Goal: Task Accomplishment & Management: Use online tool/utility

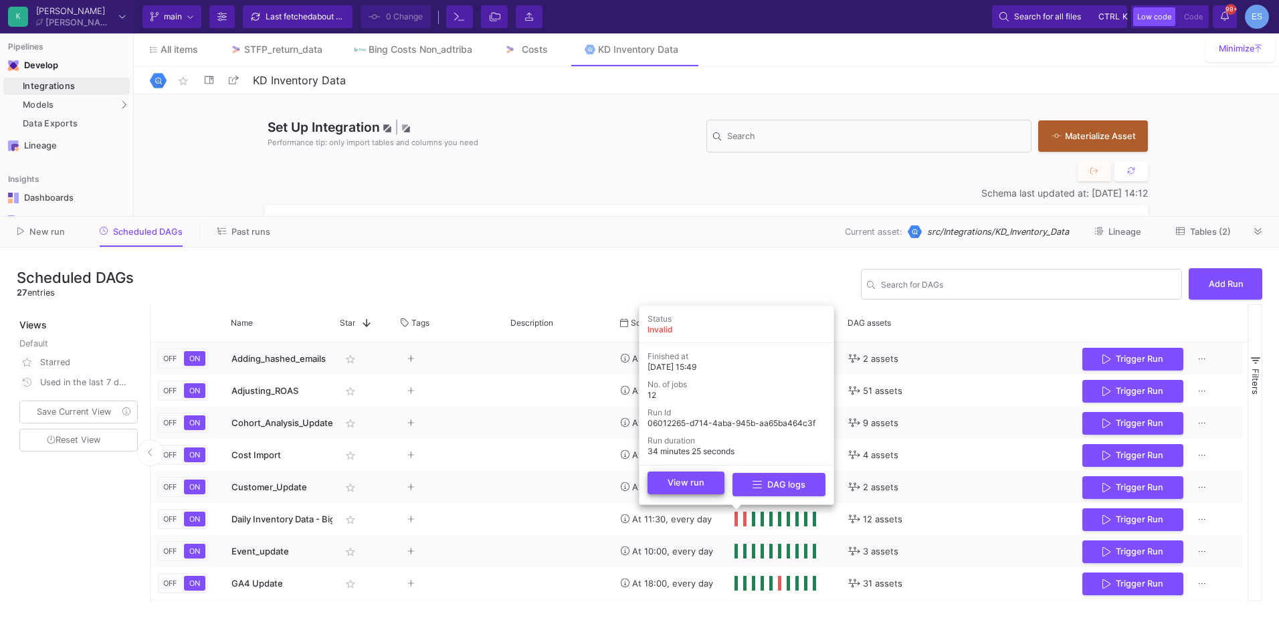
click at [707, 480] on button "View run" at bounding box center [685, 482] width 77 height 23
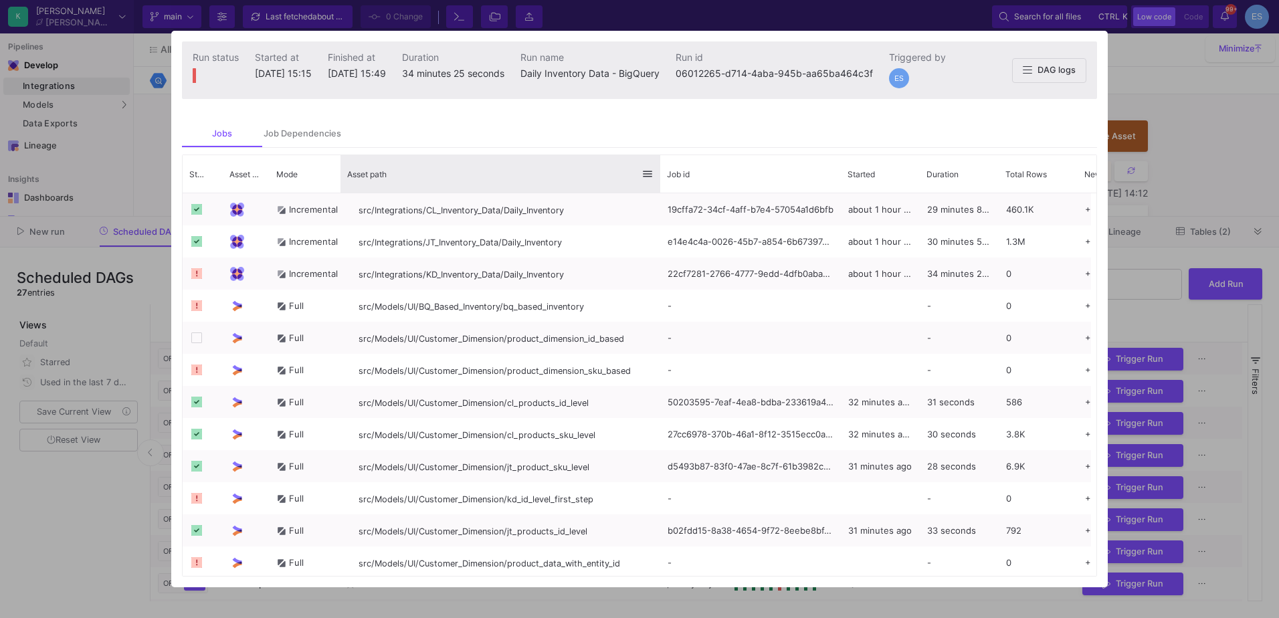
drag, startPoint x: 506, startPoint y: 167, endPoint x: 659, endPoint y: 179, distance: 153.0
click at [659, 179] on div at bounding box center [659, 173] width 5 height 37
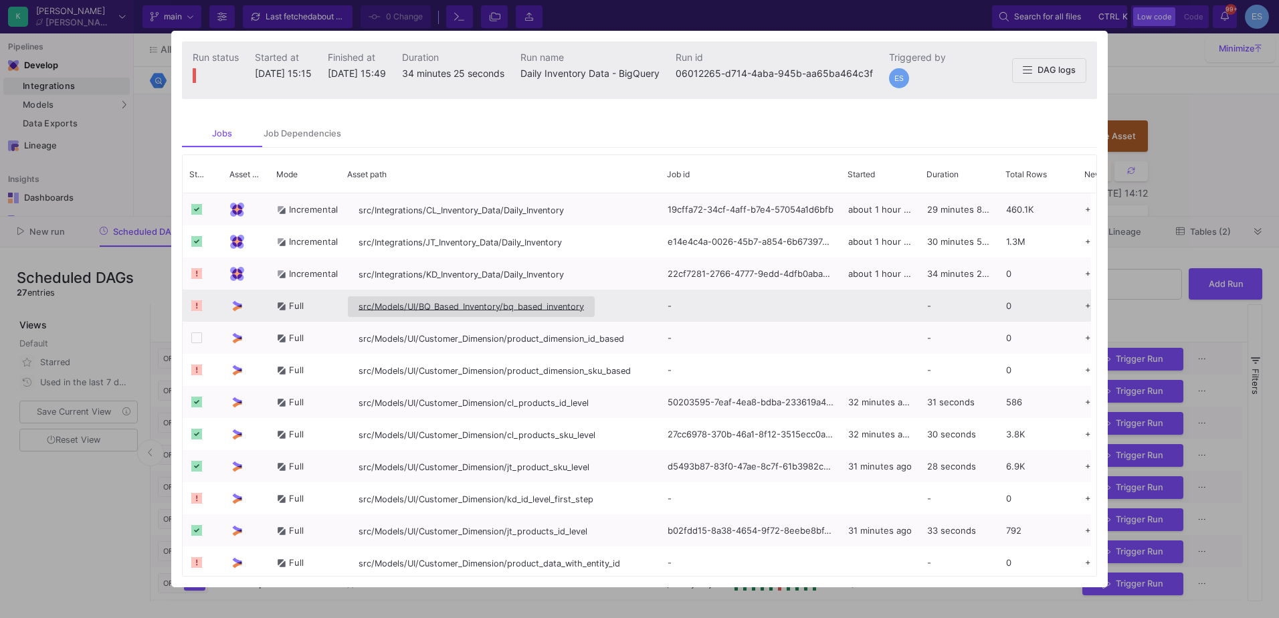
click at [510, 306] on span "src/Models/UI/BQ_Based_Inventory/bq_based_inventory" at bounding box center [470, 307] width 225 height 10
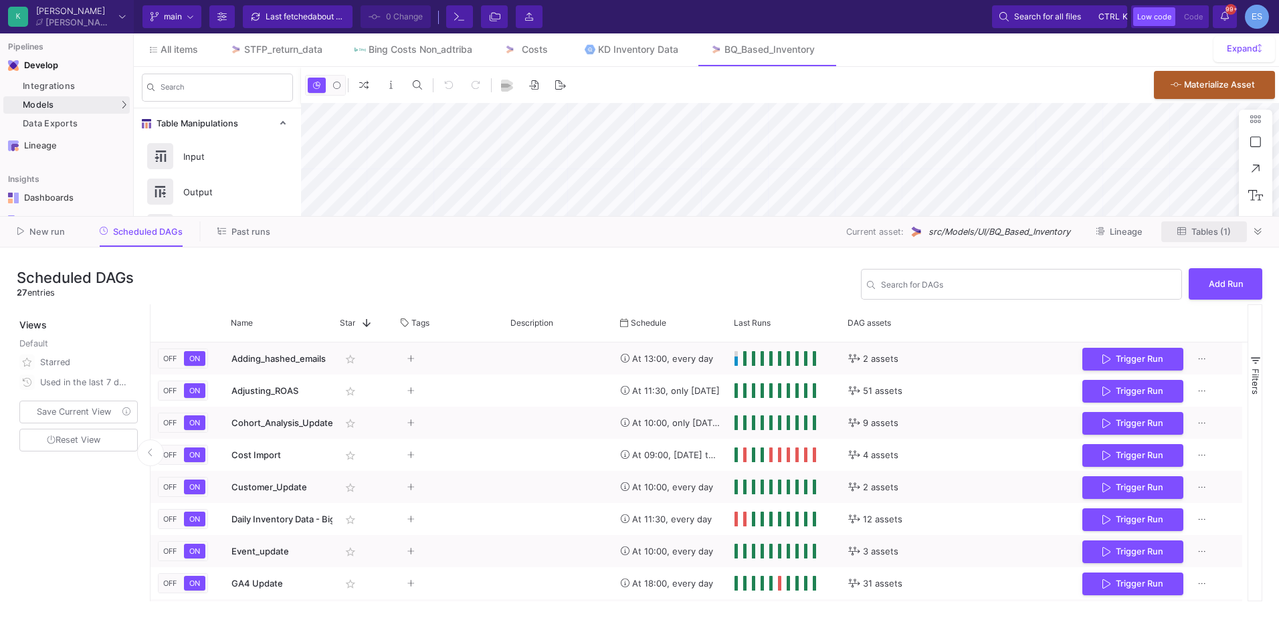
click at [1225, 223] on button "Tables (1)" at bounding box center [1204, 231] width 86 height 21
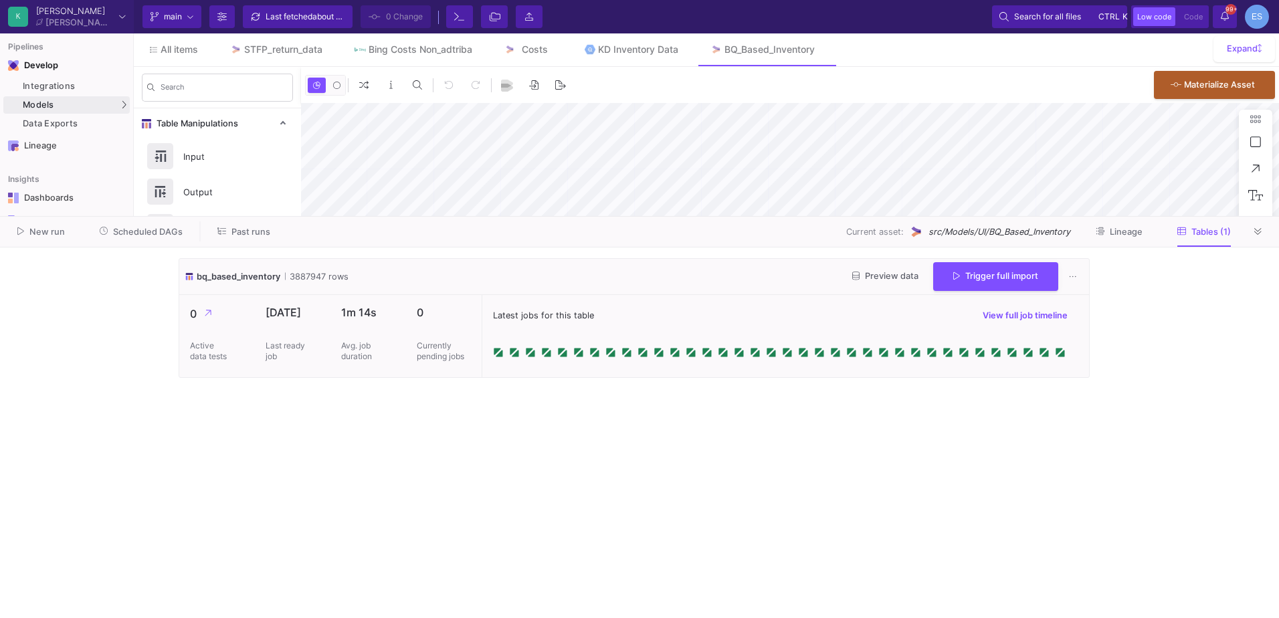
type input "-13"
click at [986, 271] on span "Trigger full import" at bounding box center [995, 275] width 85 height 10
click at [596, 47] on img at bounding box center [590, 49] width 11 height 11
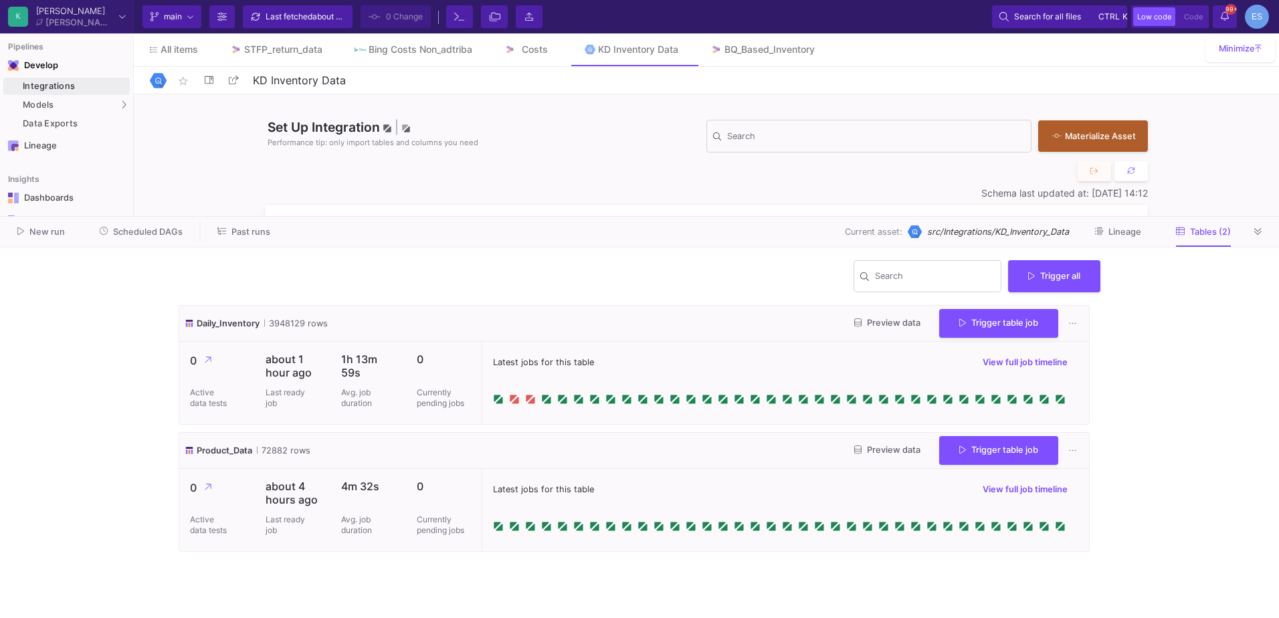
click at [872, 321] on span "Preview data" at bounding box center [887, 323] width 66 height 10
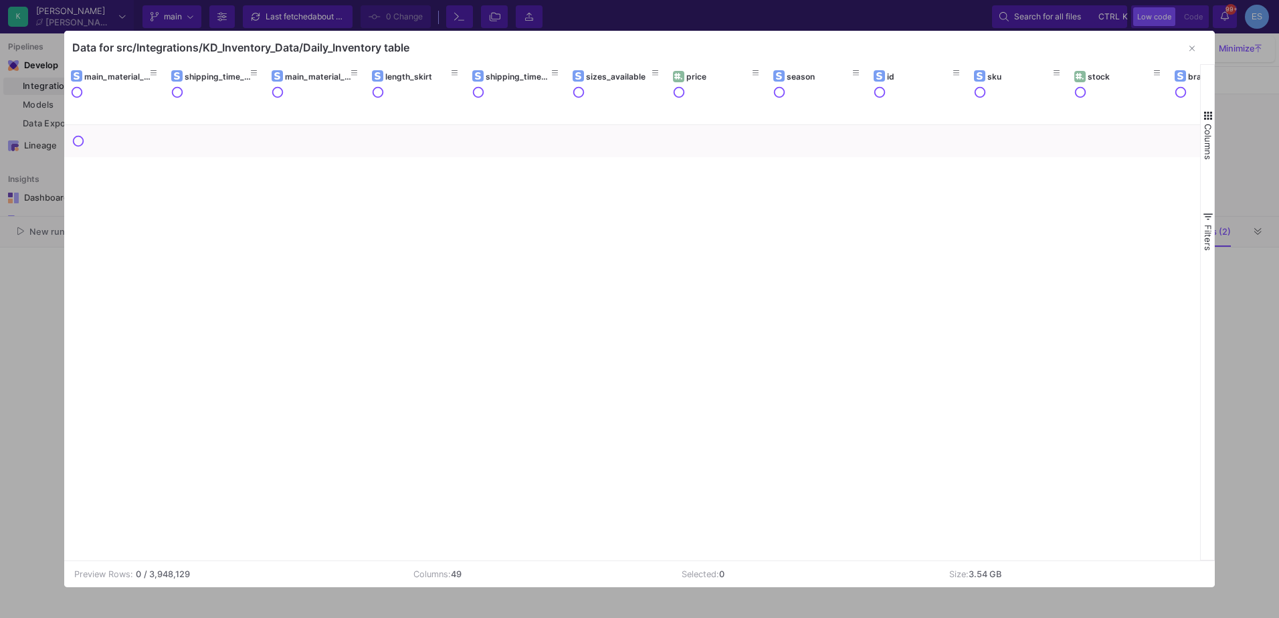
click at [1208, 130] on span "Columns" at bounding box center [1207, 142] width 11 height 36
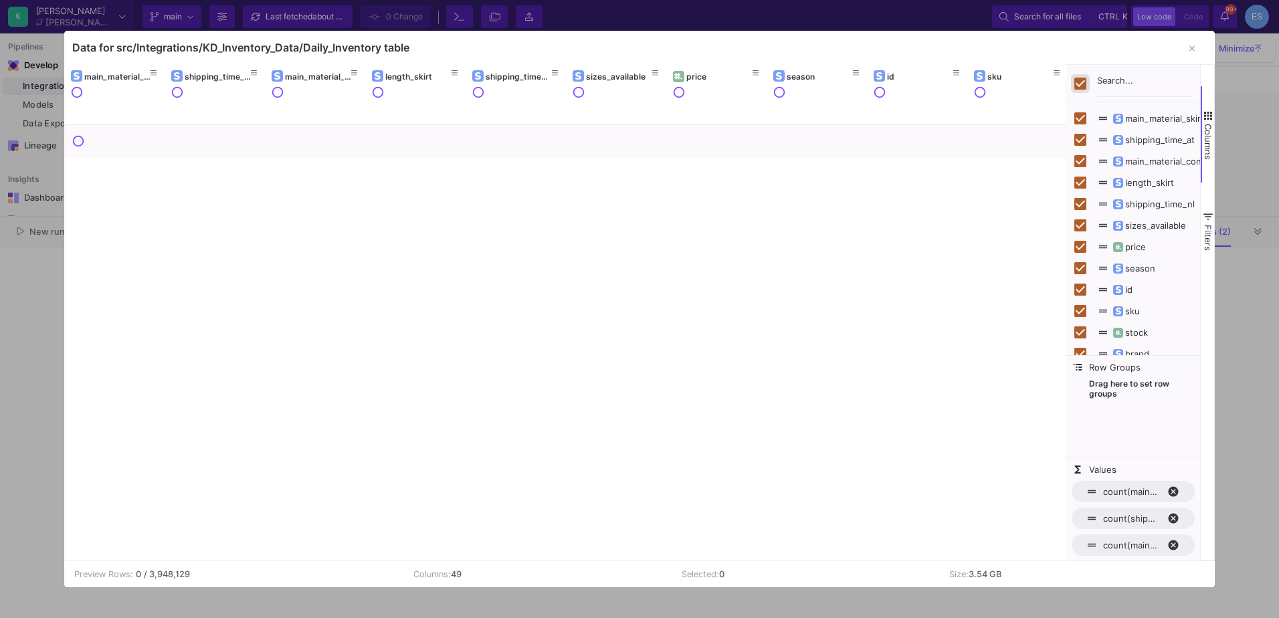
click at [1077, 83] on input "Toggle Select All Columns" at bounding box center [1080, 84] width 12 height 12
checkbox input "false"
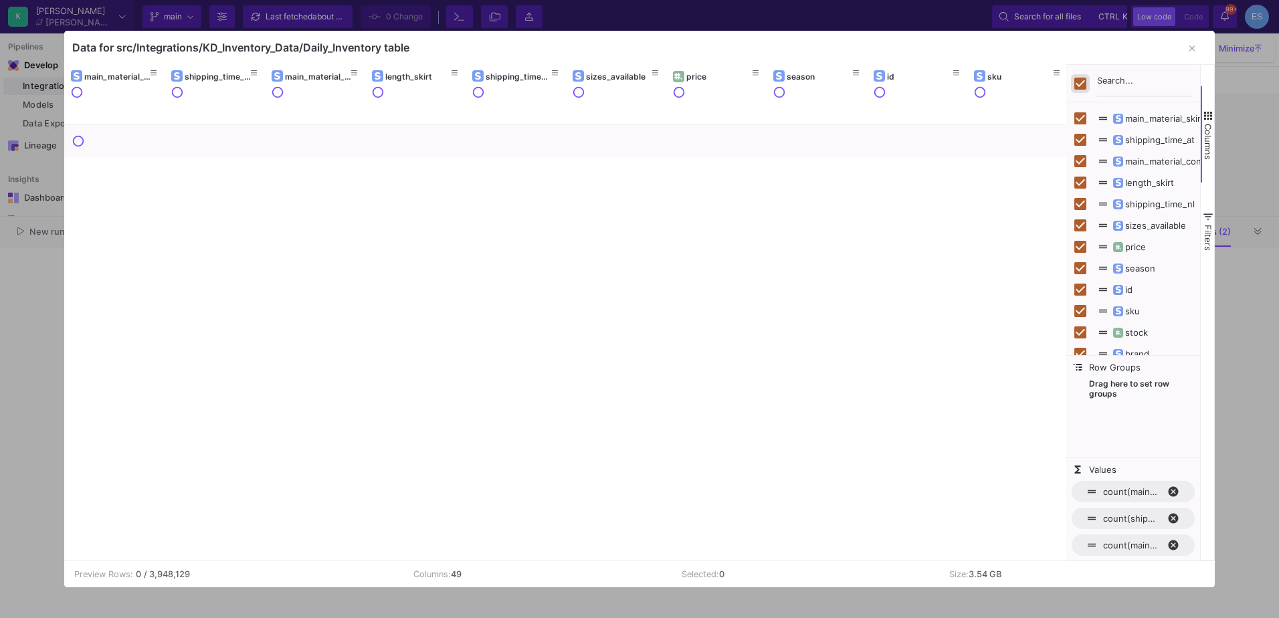
checkbox input "false"
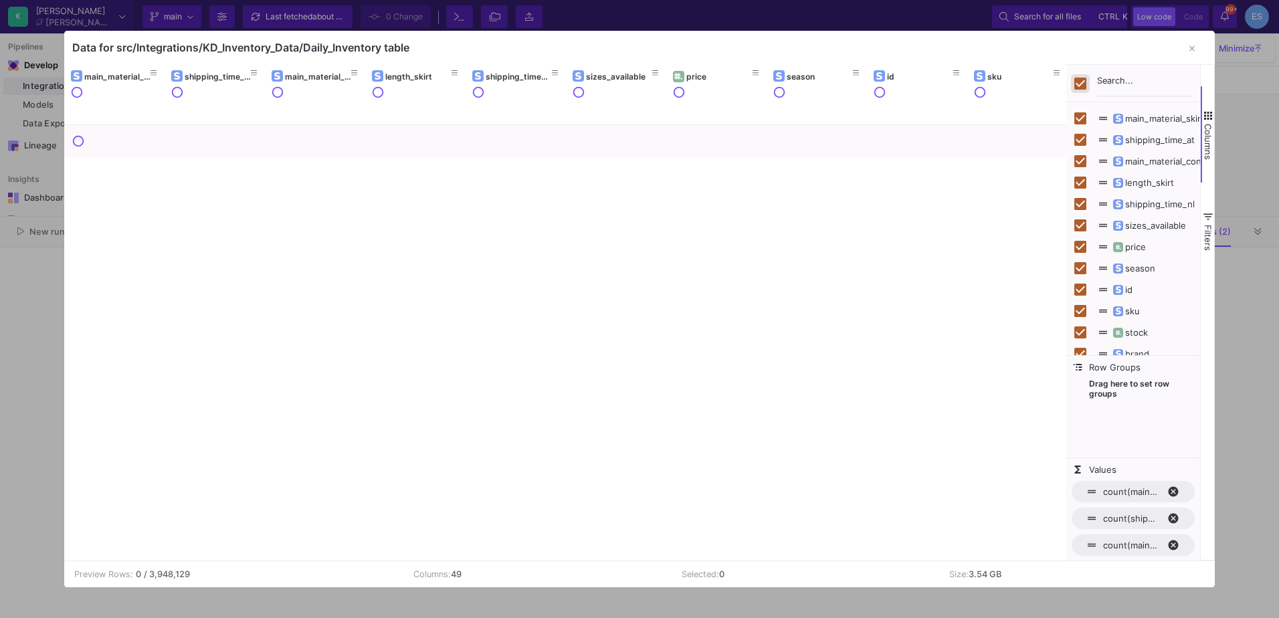
checkbox input "false"
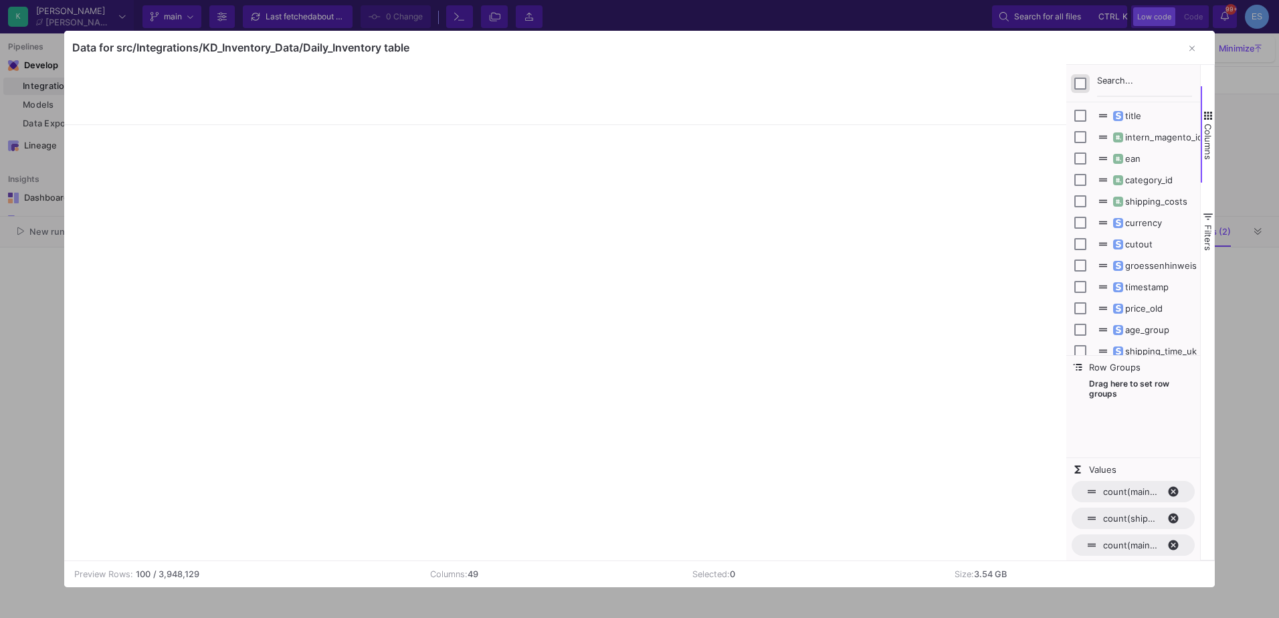
scroll to position [606, 0]
drag, startPoint x: 1151, startPoint y: 280, endPoint x: 1156, endPoint y: 296, distance: 16.7
click at [1156, 296] on div "title intern_magento_id ean category_id shipping_costs currency cutout" at bounding box center [1133, 26] width 134 height 1049
click at [1151, 284] on span "timestamp" at bounding box center [1140, 283] width 58 height 11
checkbox input "false"
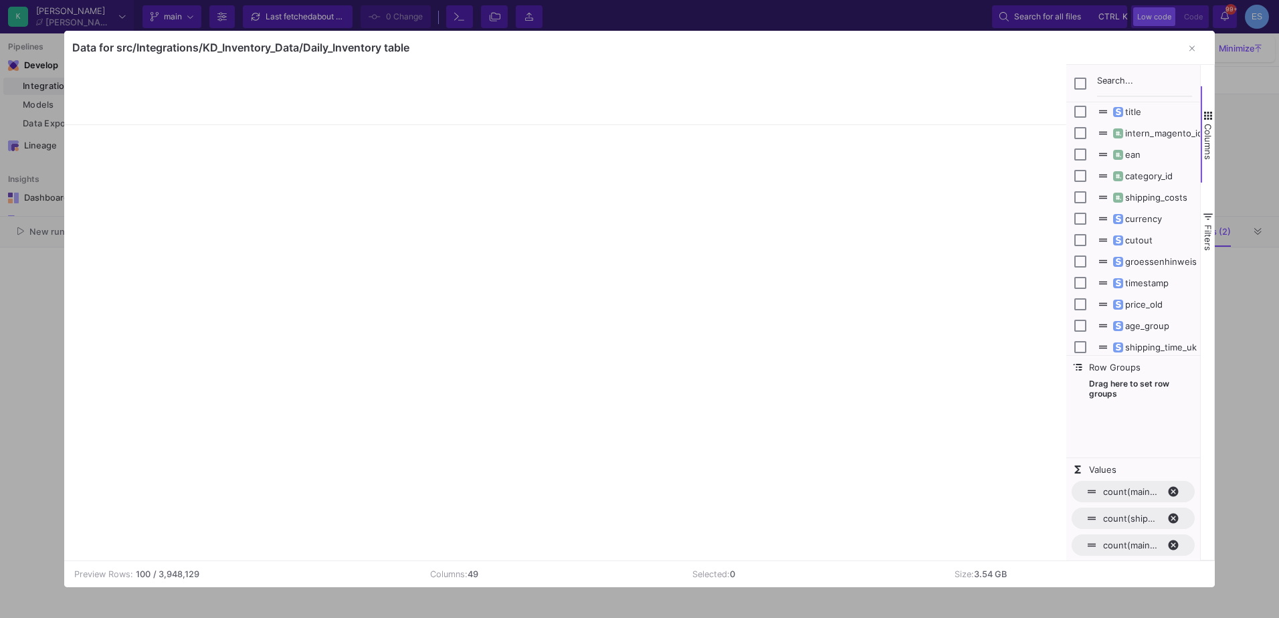
checkbox input "true"
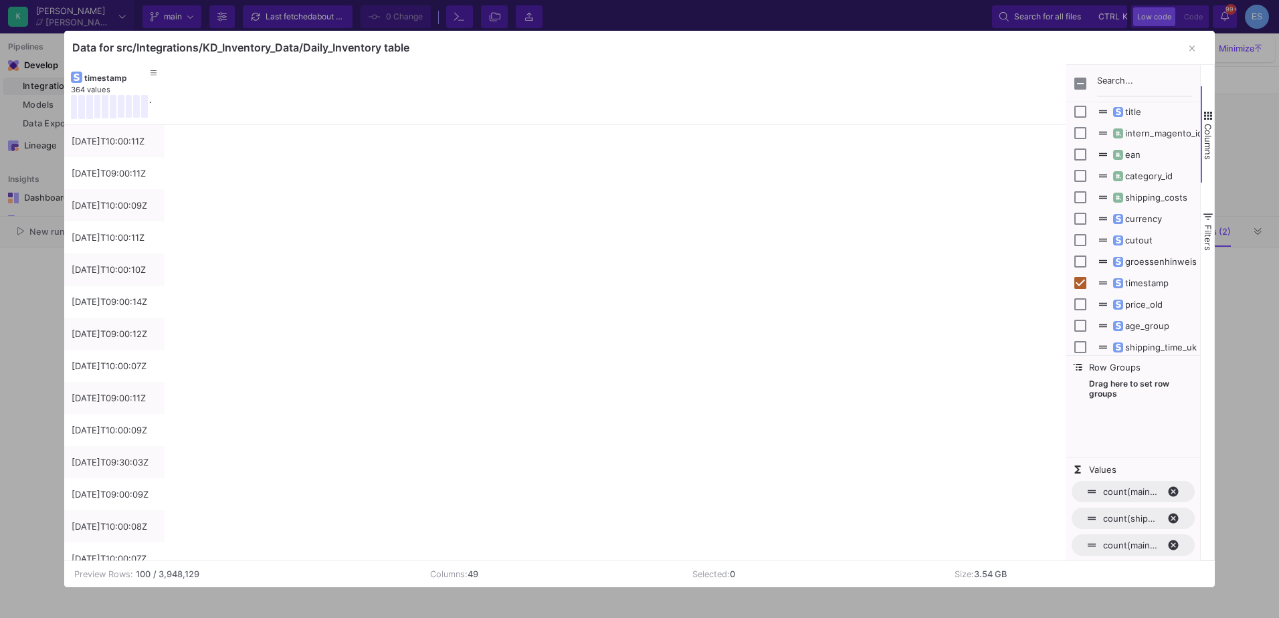
drag, startPoint x: 1150, startPoint y: 283, endPoint x: 763, endPoint y: 290, distance: 387.3
click at [1150, 399] on div "title intern_magento_id ean category_id shipping_costs" at bounding box center [1133, 312] width 134 height 496
drag, startPoint x: 102, startPoint y: 78, endPoint x: 84, endPoint y: 135, distance: 60.5
click at [107, 72] on div "timestamp" at bounding box center [114, 77] width 87 height 15
click at [106, 78] on div "timestamp" at bounding box center [117, 78] width 66 height 10
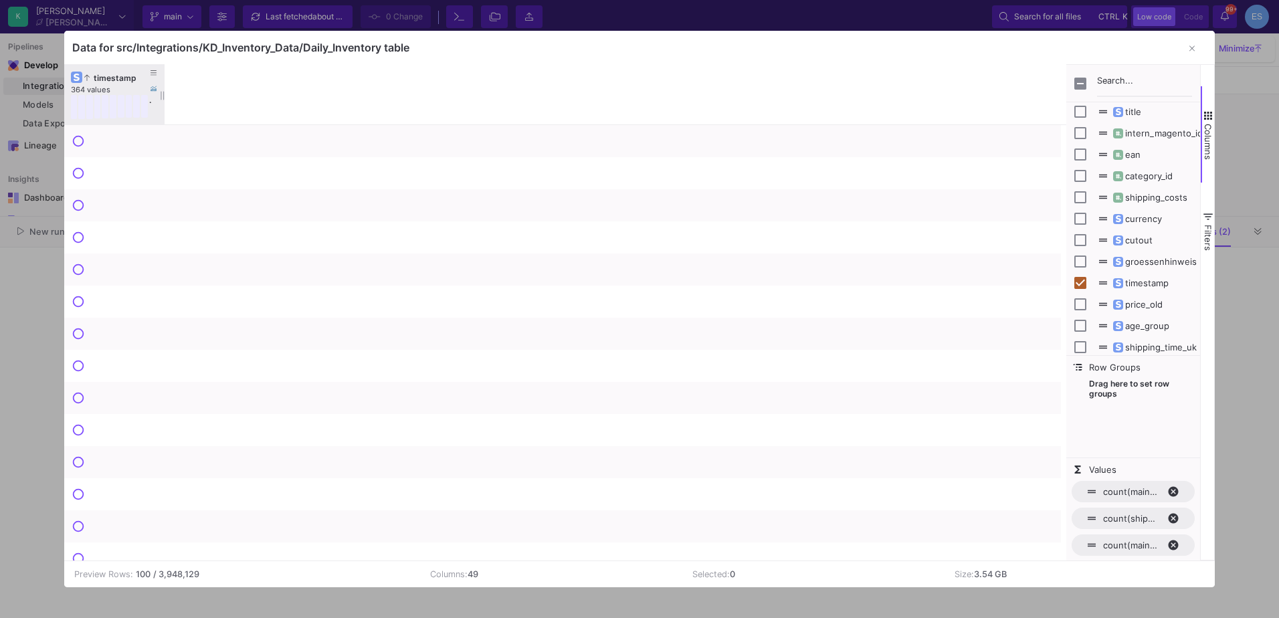
click at [106, 80] on div "timestamp" at bounding box center [117, 78] width 66 height 10
click at [1120, 156] on span "ean" at bounding box center [1125, 154] width 29 height 11
checkbox input "true"
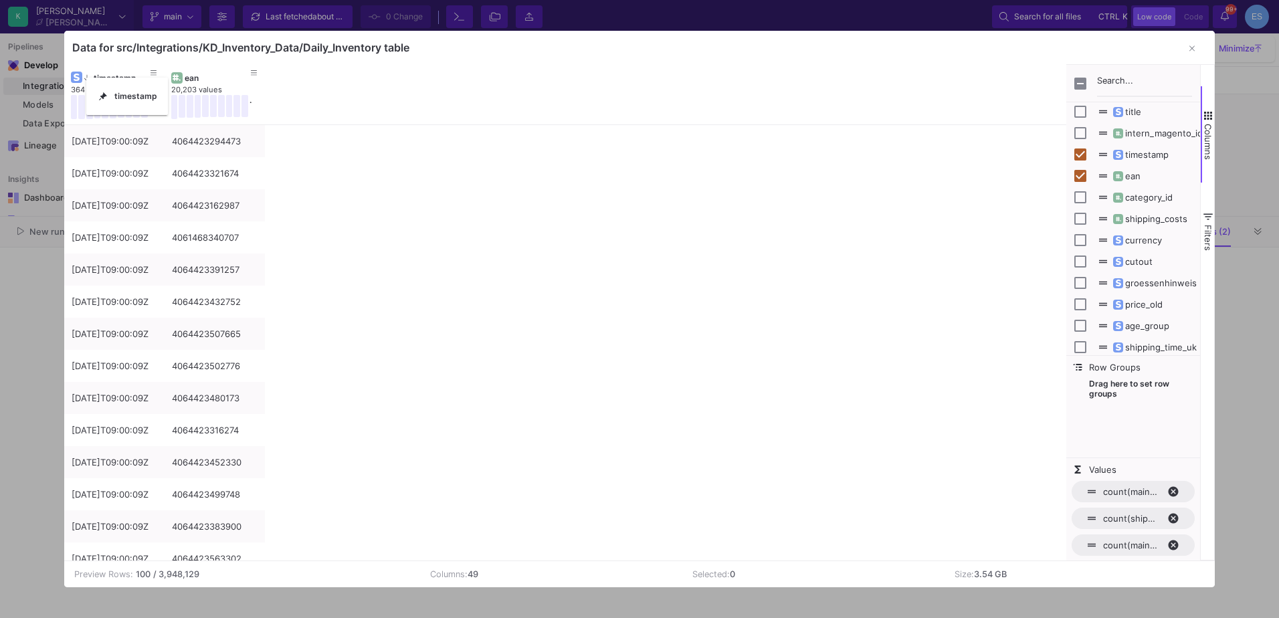
drag, startPoint x: 191, startPoint y: 77, endPoint x: 93, endPoint y: 86, distance: 98.7
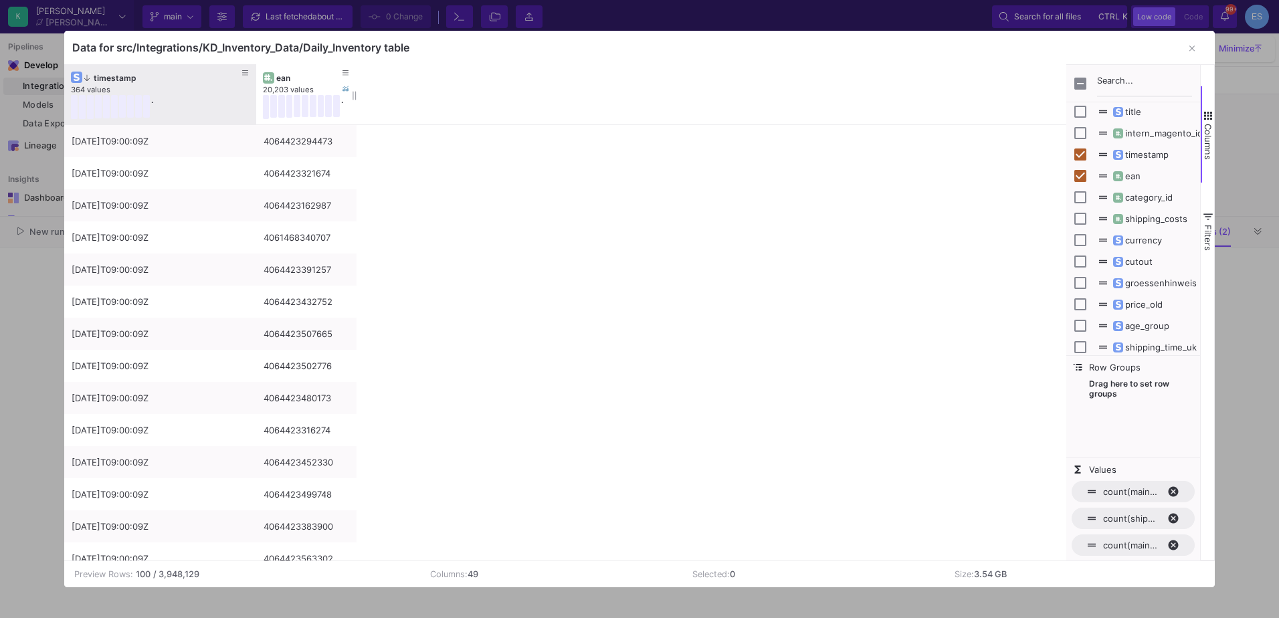
drag, startPoint x: 163, startPoint y: 71, endPoint x: 255, endPoint y: 78, distance: 91.9
click at [255, 78] on div at bounding box center [255, 94] width 5 height 60
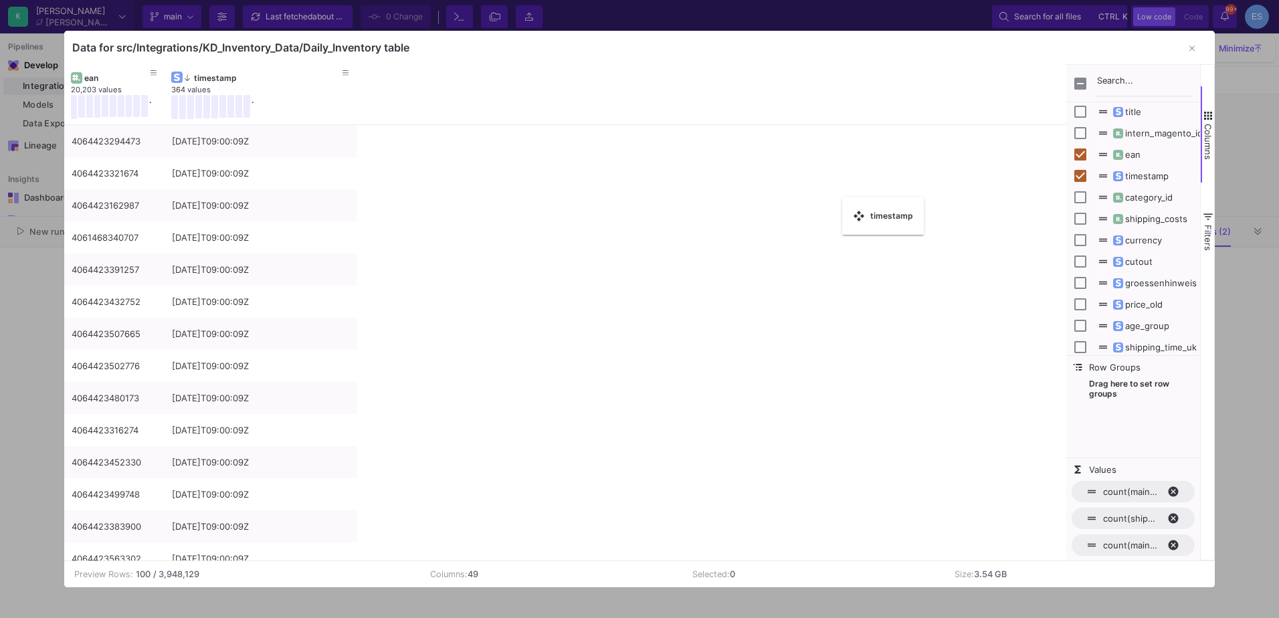
checkbox input "false"
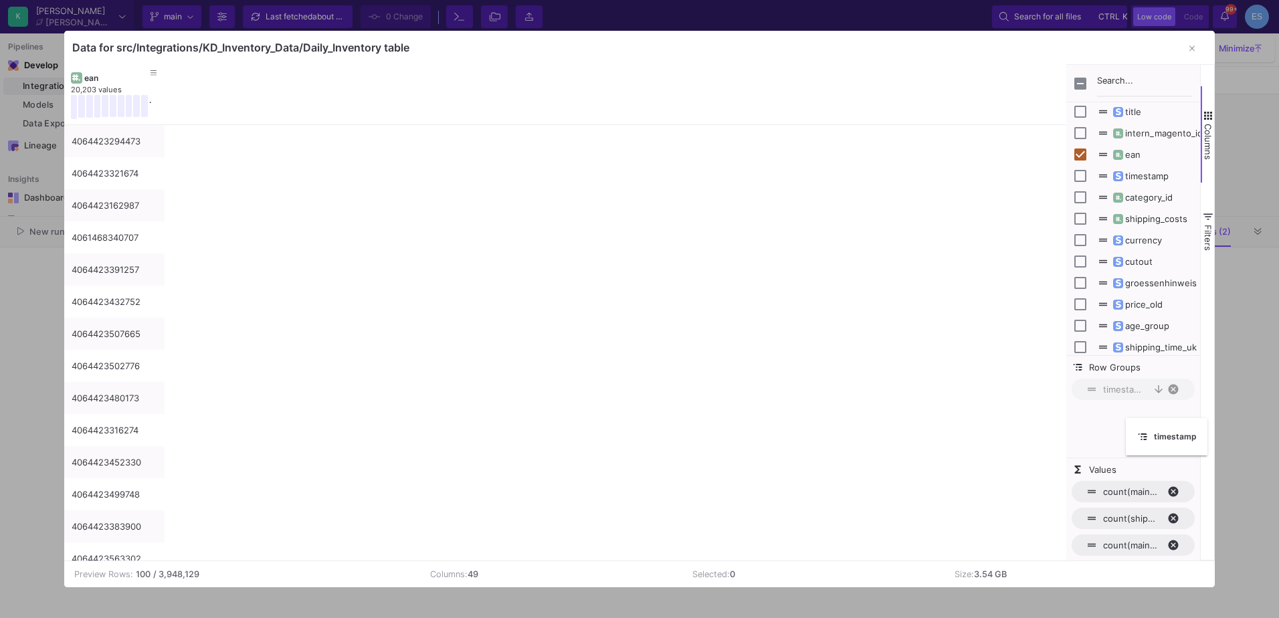
drag, startPoint x: 151, startPoint y: 78, endPoint x: 1132, endPoint y: 423, distance: 1039.6
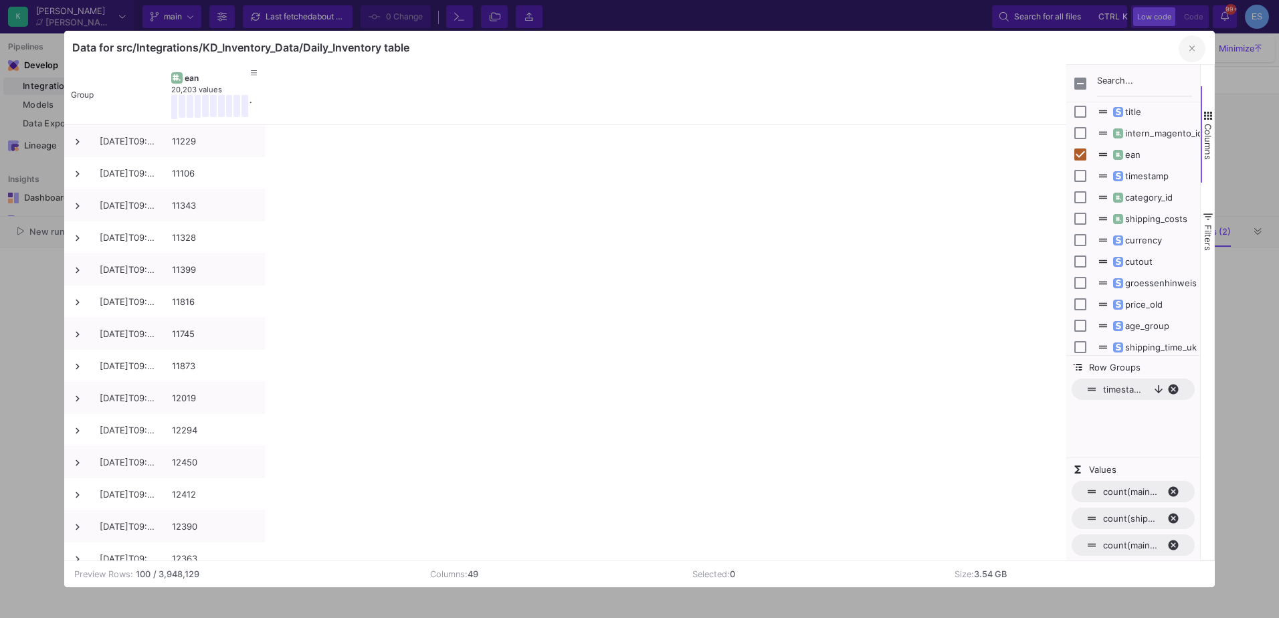
click at [1196, 43] on button "button" at bounding box center [1191, 48] width 27 height 27
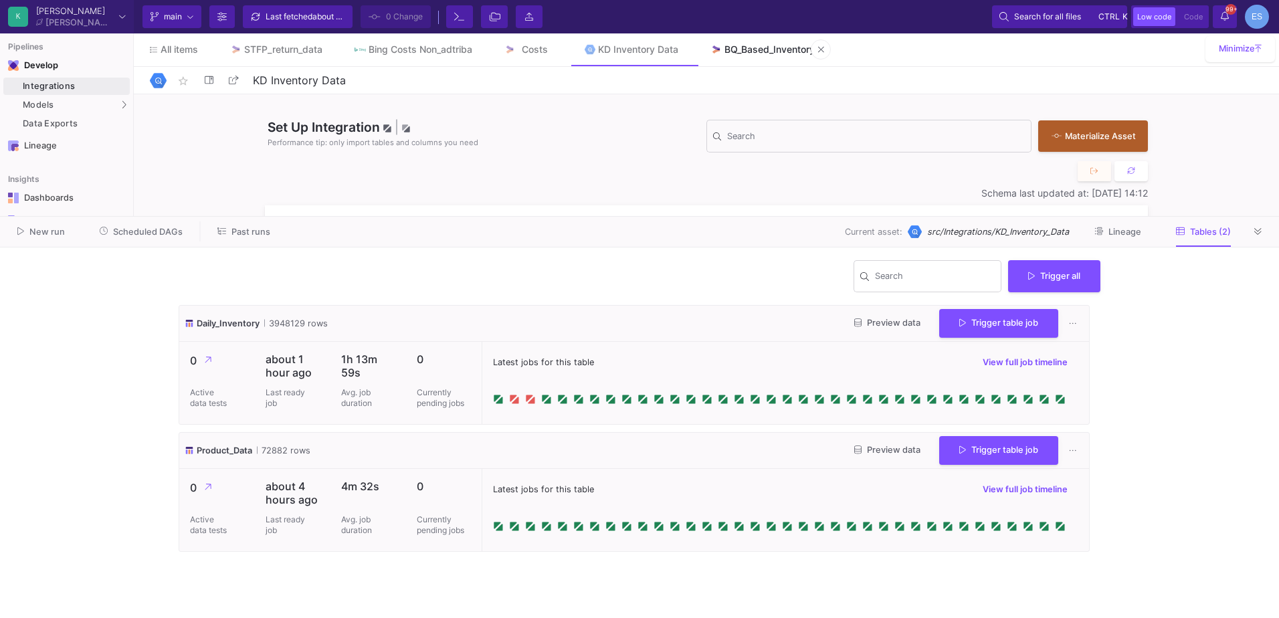
click at [756, 54] on div "BQ_Based_Inventory" at bounding box center [769, 49] width 90 height 11
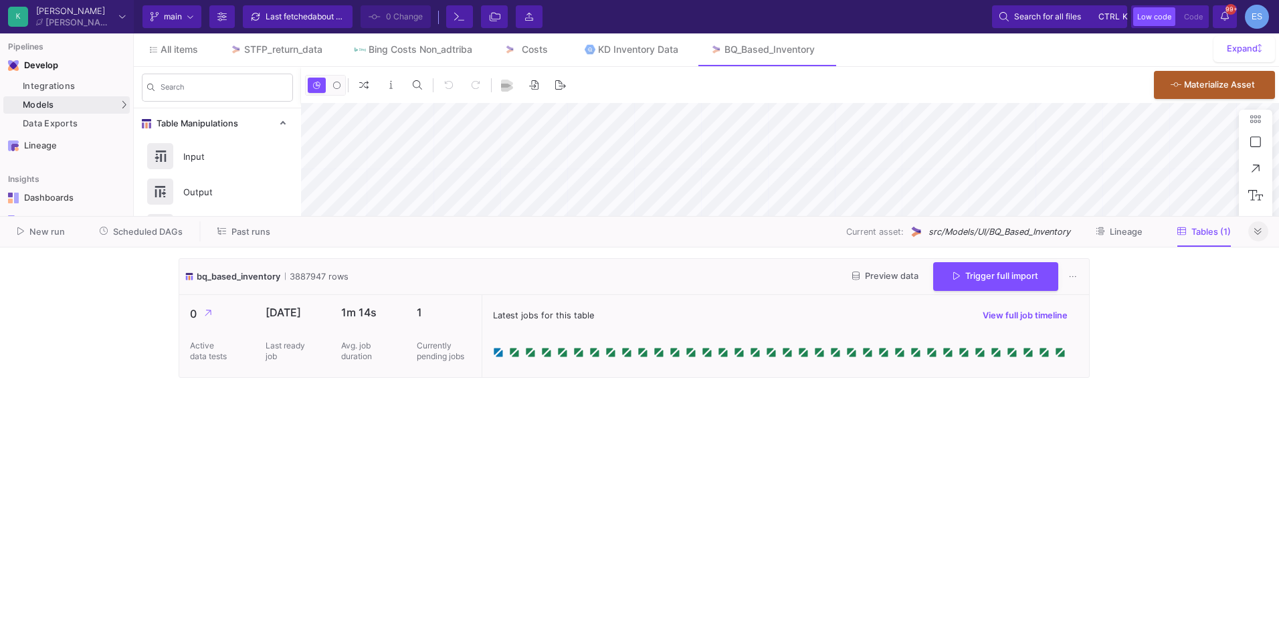
type input "-13"
click at [1256, 229] on icon at bounding box center [1257, 231] width 7 height 7
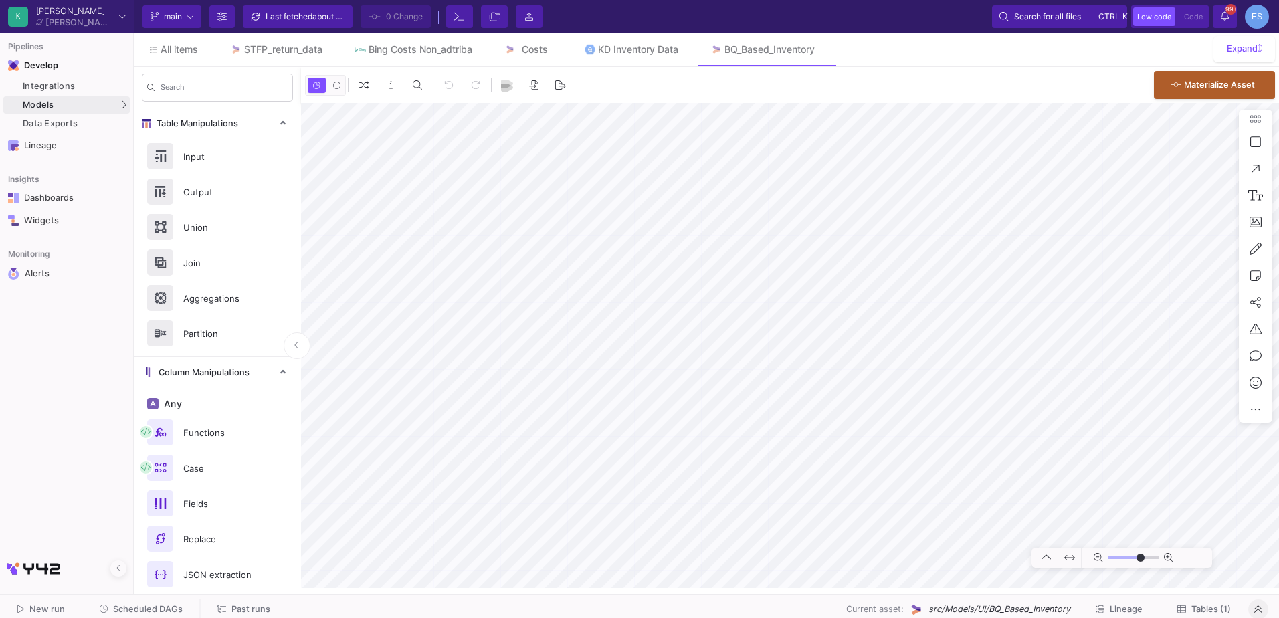
type input "-13"
click at [1222, 611] on span "Tables (1)" at bounding box center [1210, 609] width 39 height 10
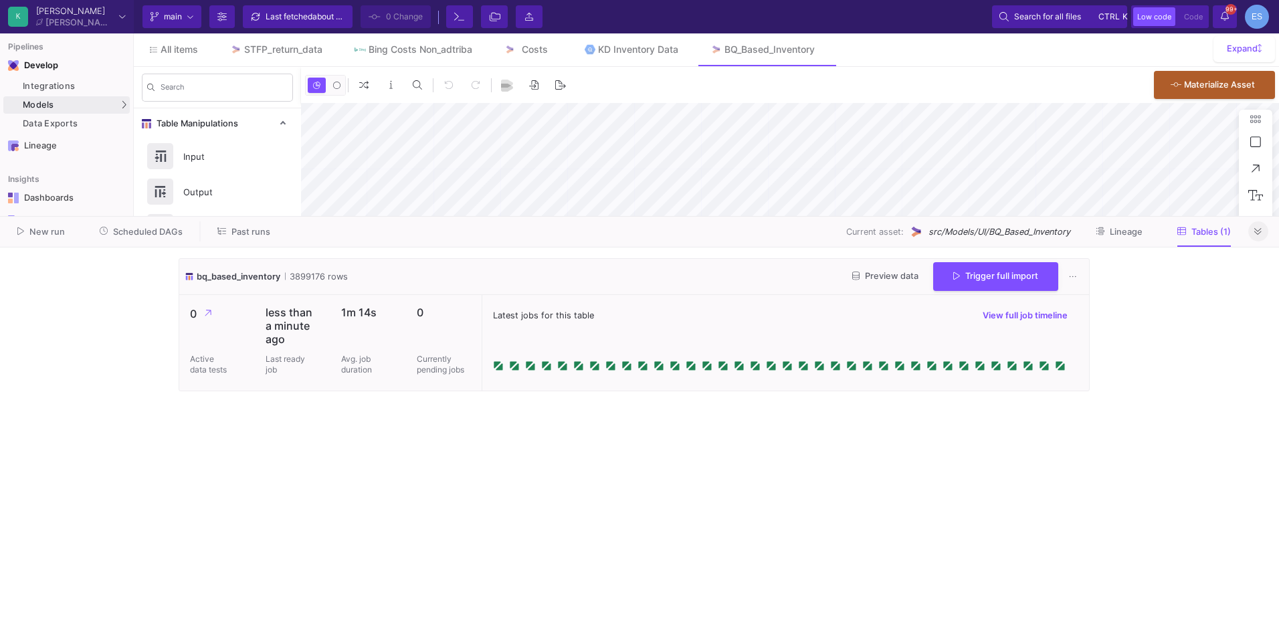
click at [139, 231] on span "Scheduled DAGs" at bounding box center [148, 232] width 70 height 10
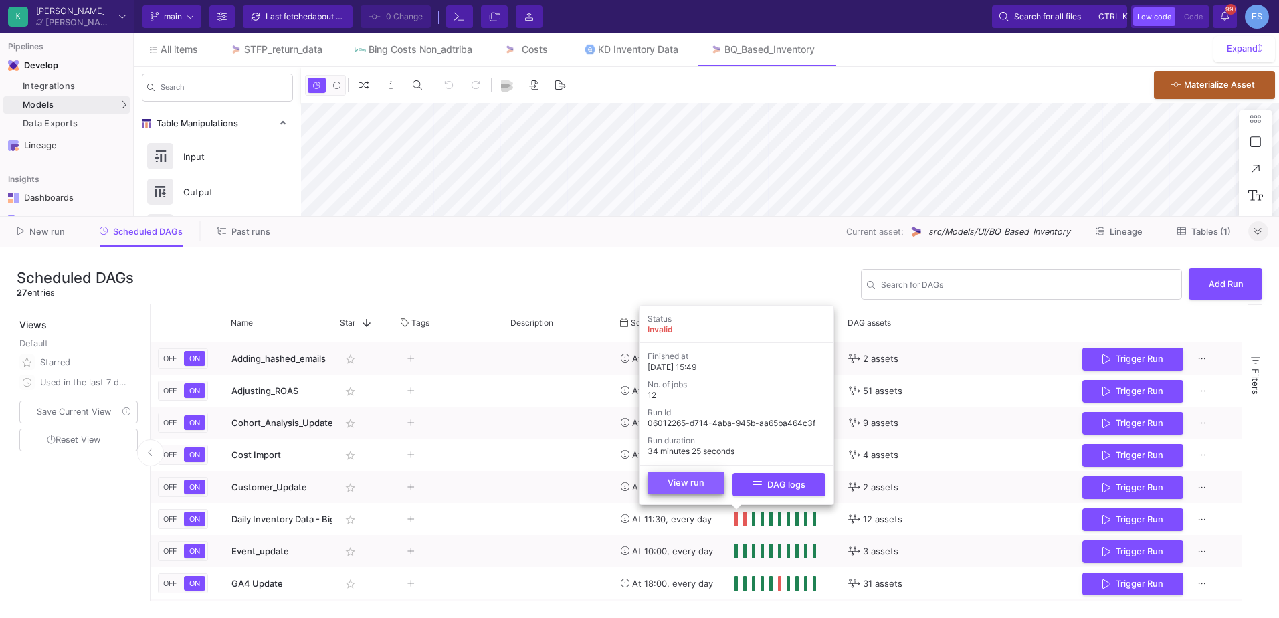
click at [711, 491] on button "View run" at bounding box center [685, 482] width 77 height 23
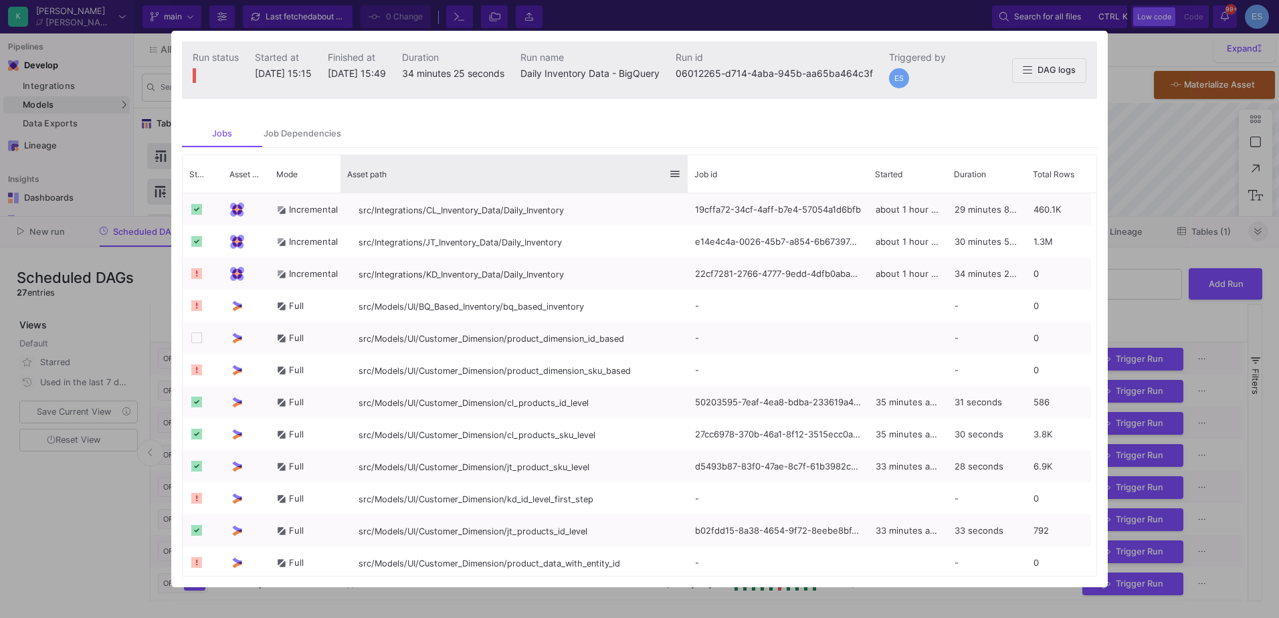
drag, startPoint x: 506, startPoint y: 171, endPoint x: 685, endPoint y: 182, distance: 180.3
click at [685, 182] on div at bounding box center [687, 173] width 5 height 37
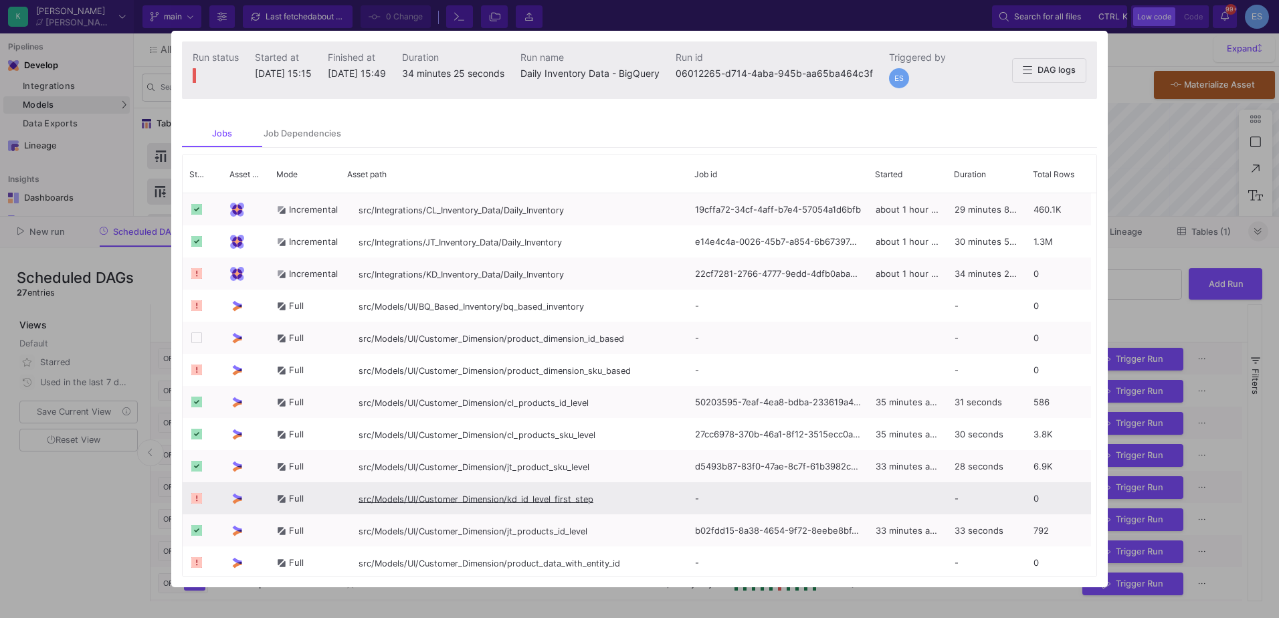
scroll to position [8, 0]
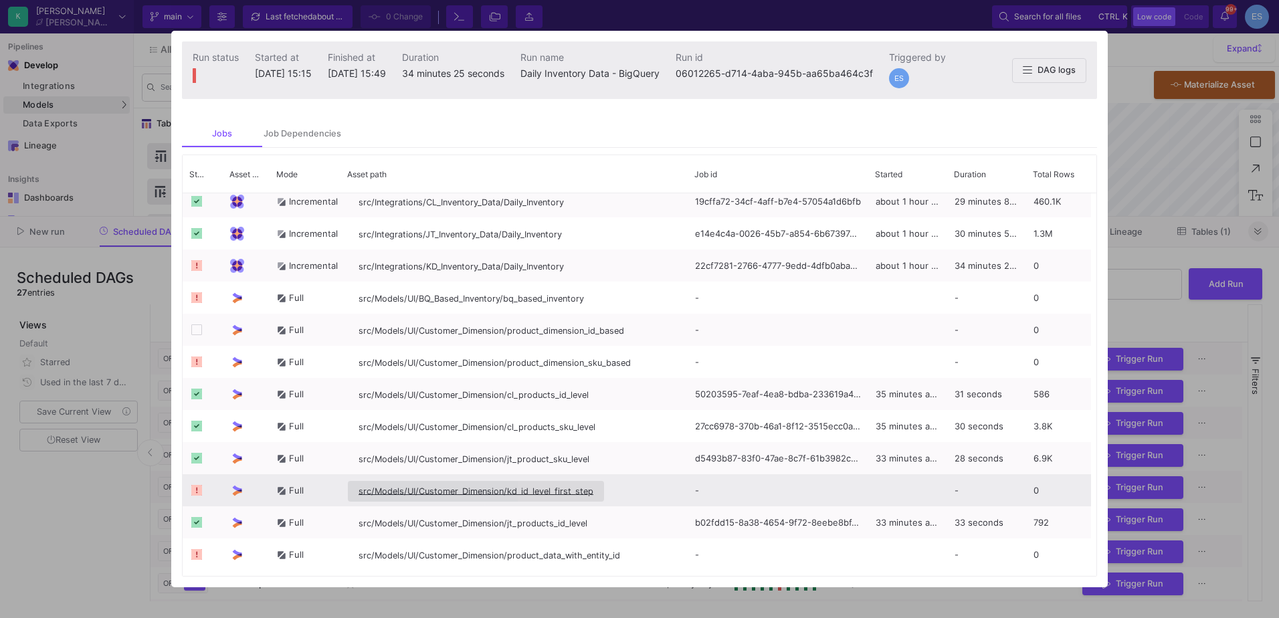
click at [550, 496] on span "src/Models/UI/Customer_Dimension/kd_id_level_first_step" at bounding box center [475, 491] width 235 height 10
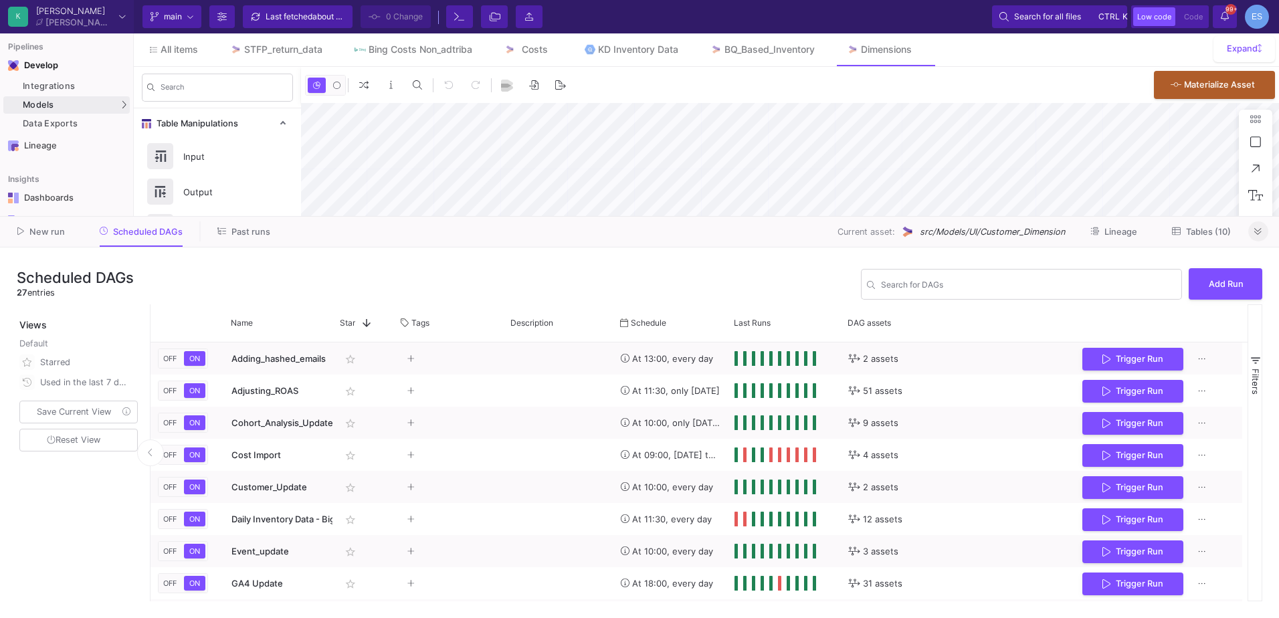
click at [1207, 233] on span "Tables (10)" at bounding box center [1208, 232] width 45 height 10
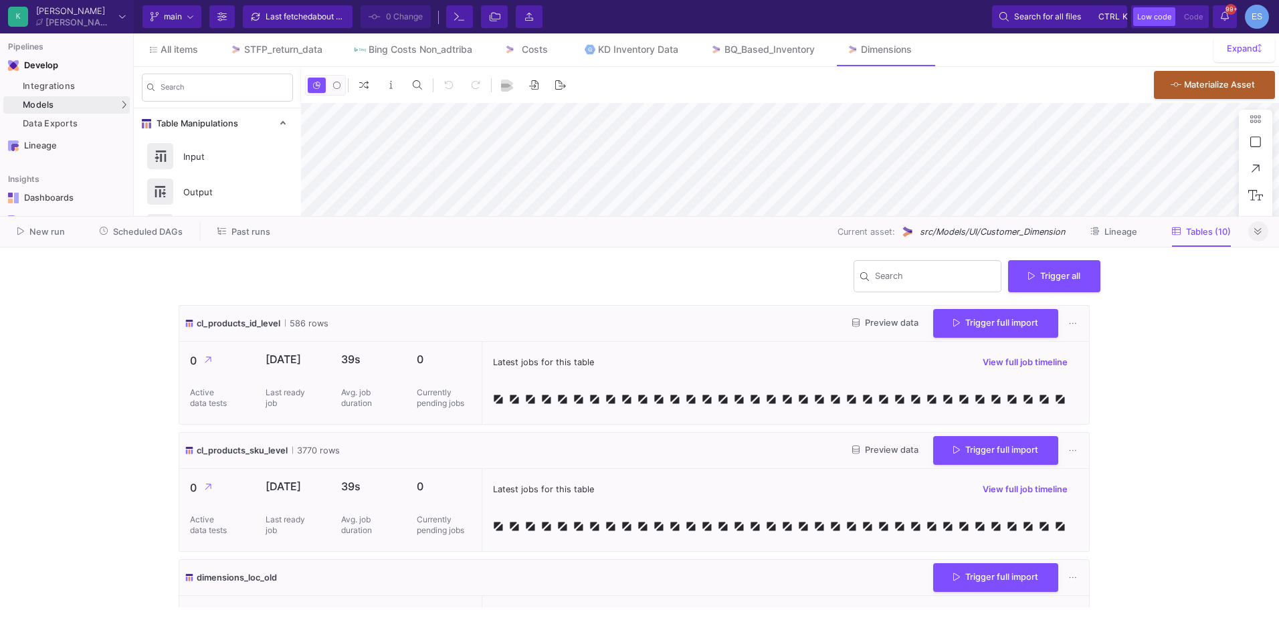
type input "-43"
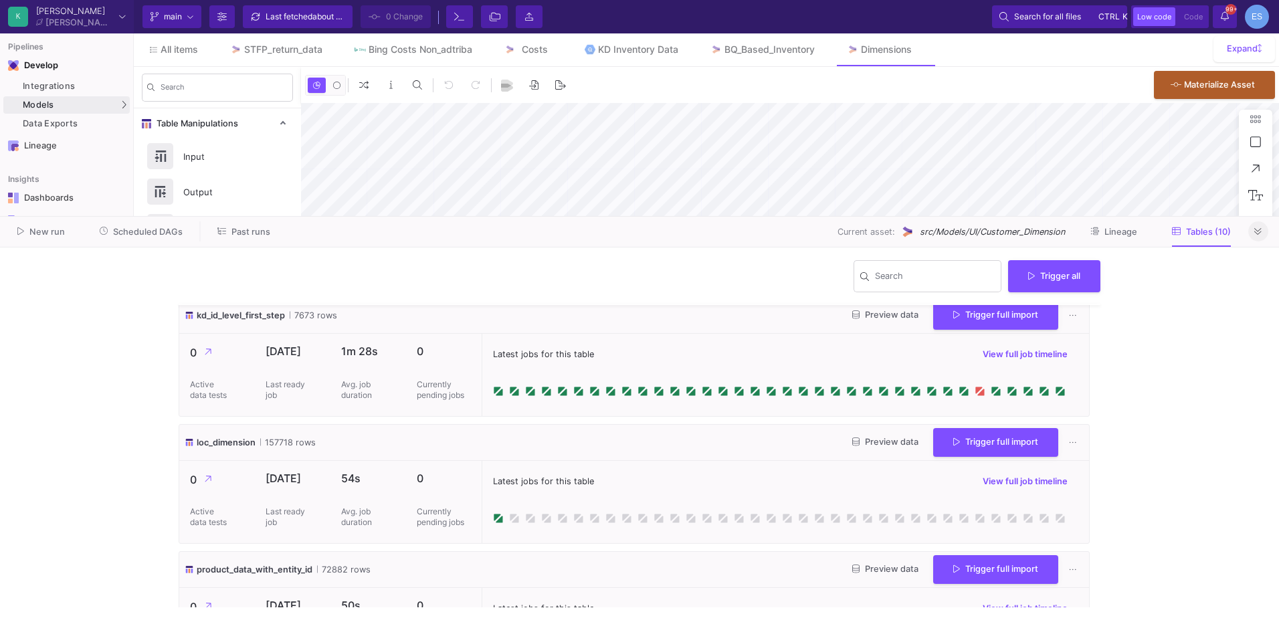
scroll to position [669, 0]
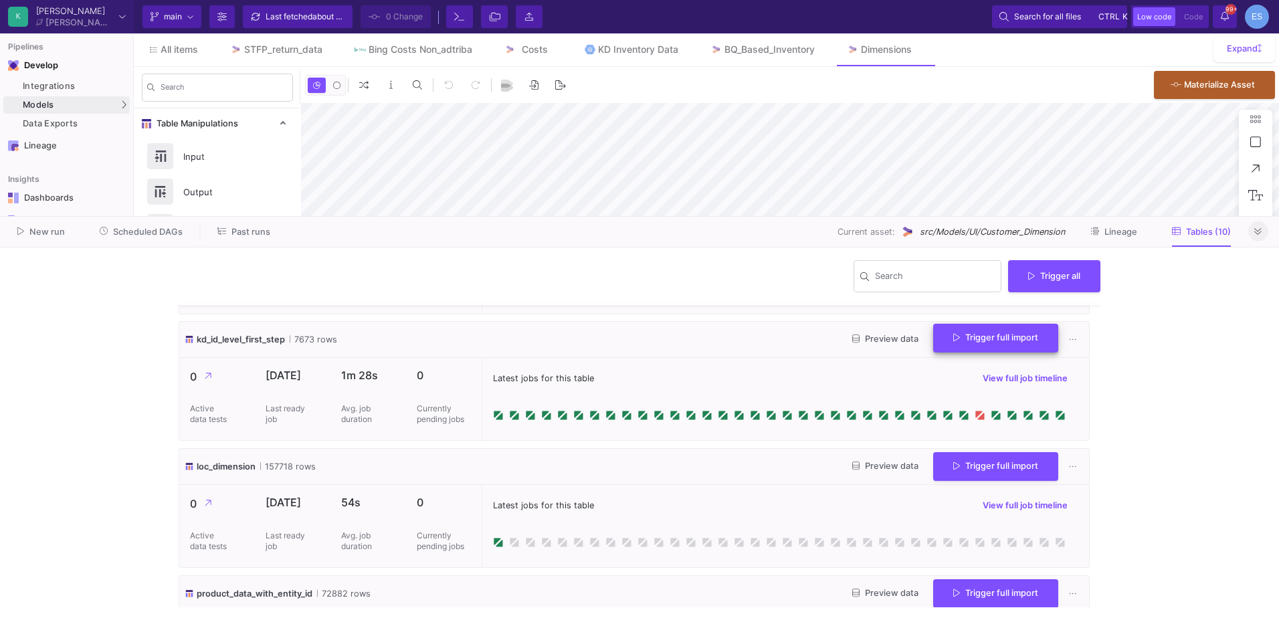
click at [966, 346] on button "Trigger full import" at bounding box center [995, 338] width 125 height 29
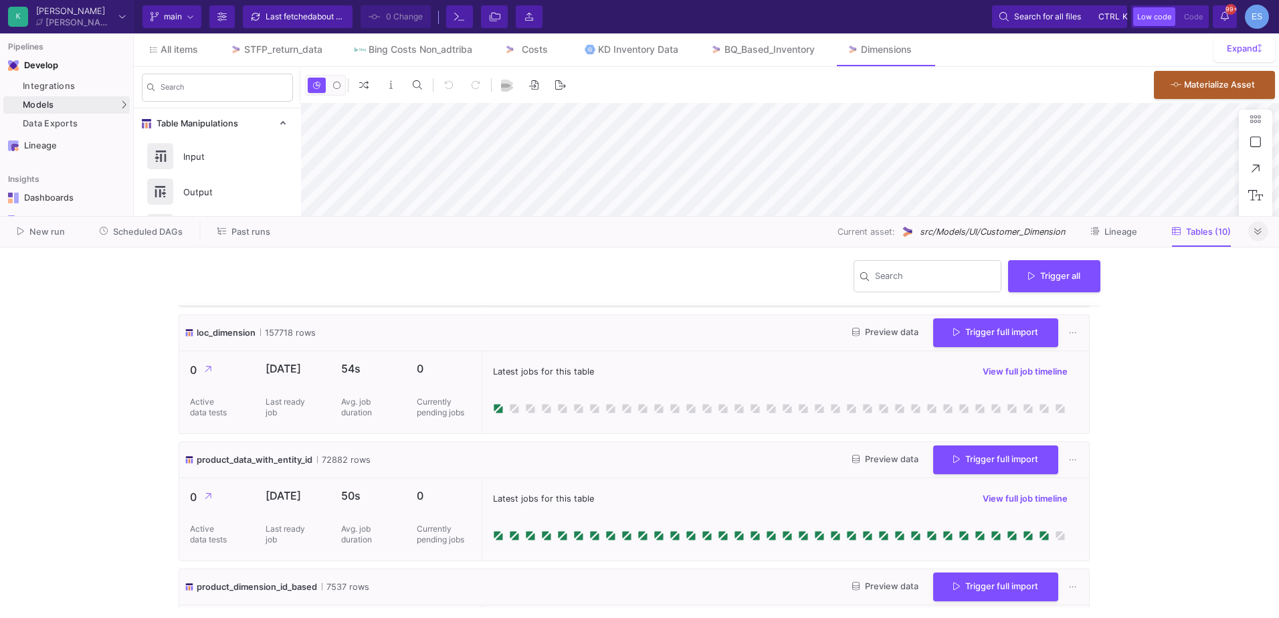
scroll to position [869, 0]
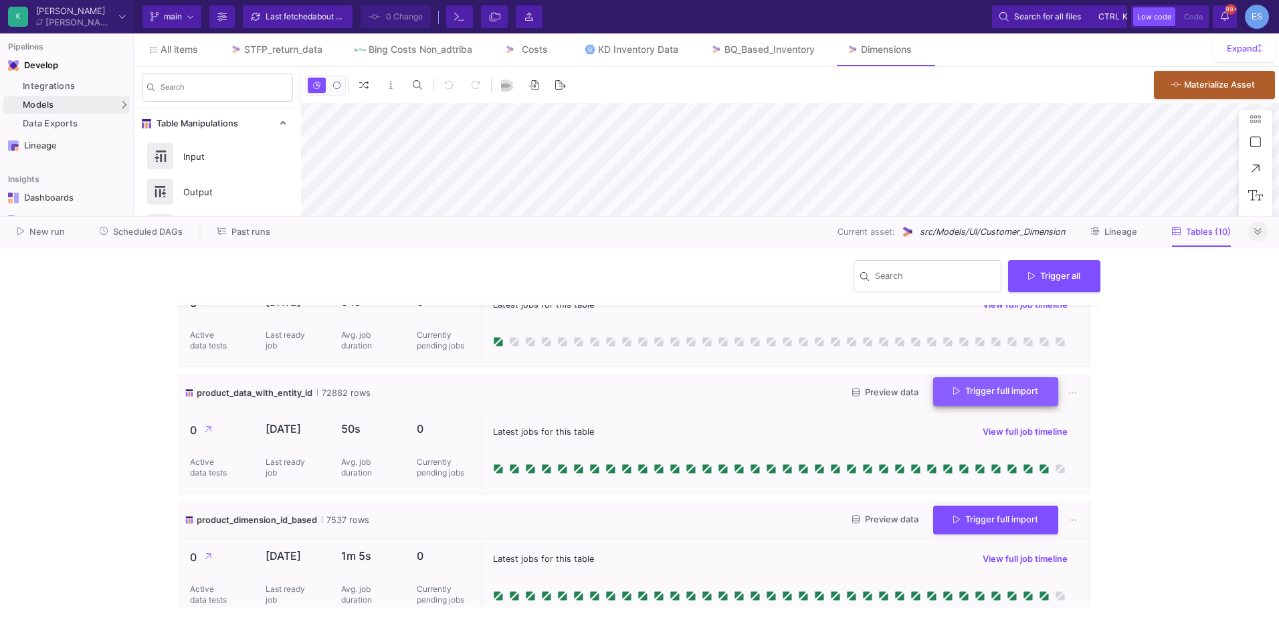
click at [1019, 394] on span "Trigger full import" at bounding box center [995, 391] width 85 height 10
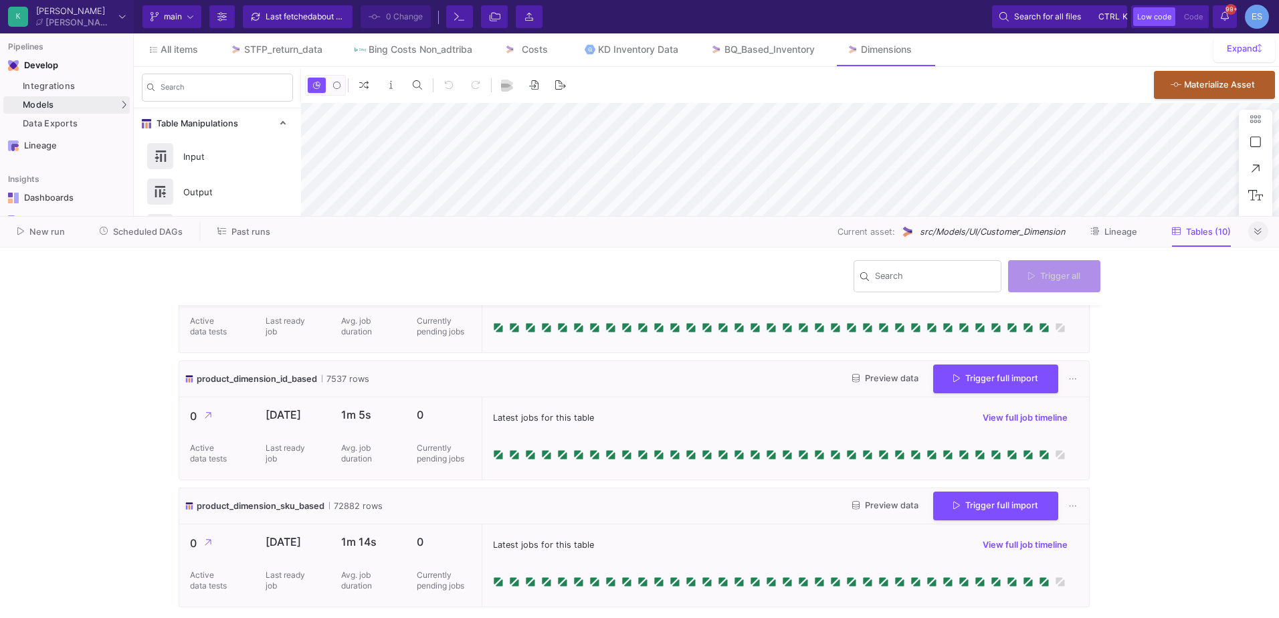
scroll to position [1011, 0]
click at [992, 497] on button "Trigger full import" at bounding box center [995, 504] width 125 height 29
